Goal: Ask a question

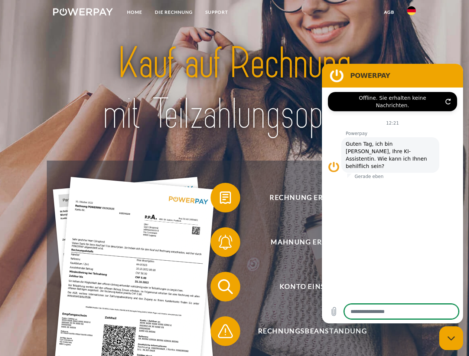
click at [83, 13] on img at bounding box center [83, 11] width 60 height 7
click at [411, 13] on img at bounding box center [411, 10] width 9 height 9
click at [389, 12] on link "agb" at bounding box center [388, 12] width 23 height 13
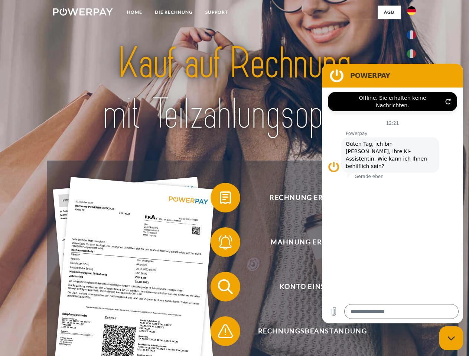
click at [220, 199] on span at bounding box center [214, 197] width 37 height 37
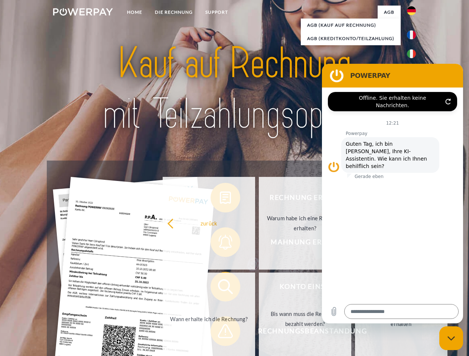
click at [220, 244] on div "Rechnung erhalten? Mahnung erhalten? Konto einsehen" at bounding box center [234, 309] width 375 height 297
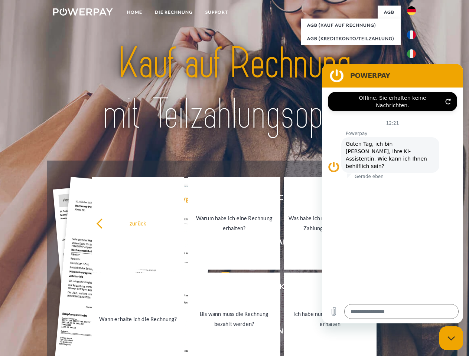
click at [220, 288] on link "Bis wann muss die Rechnung bezahlt werden?" at bounding box center [234, 319] width 92 height 93
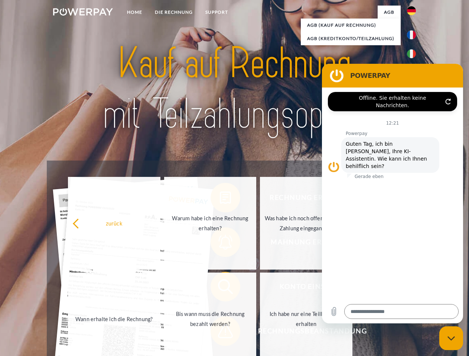
click at [220, 333] on link "Bis wann muss die Rechnung bezahlt werden?" at bounding box center [210, 319] width 92 height 93
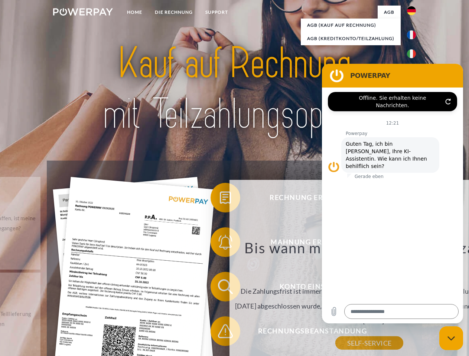
click at [451, 338] on icon "Messaging-Fenster schließen" at bounding box center [451, 338] width 8 height 5
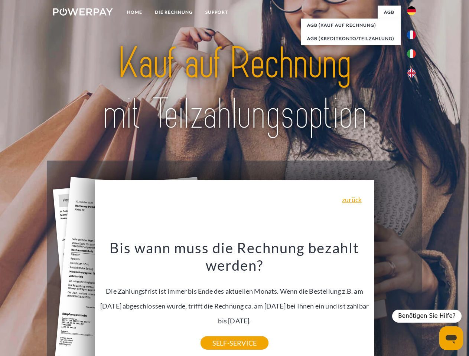
type textarea "*"
